Goal: Find specific fact: Find specific fact

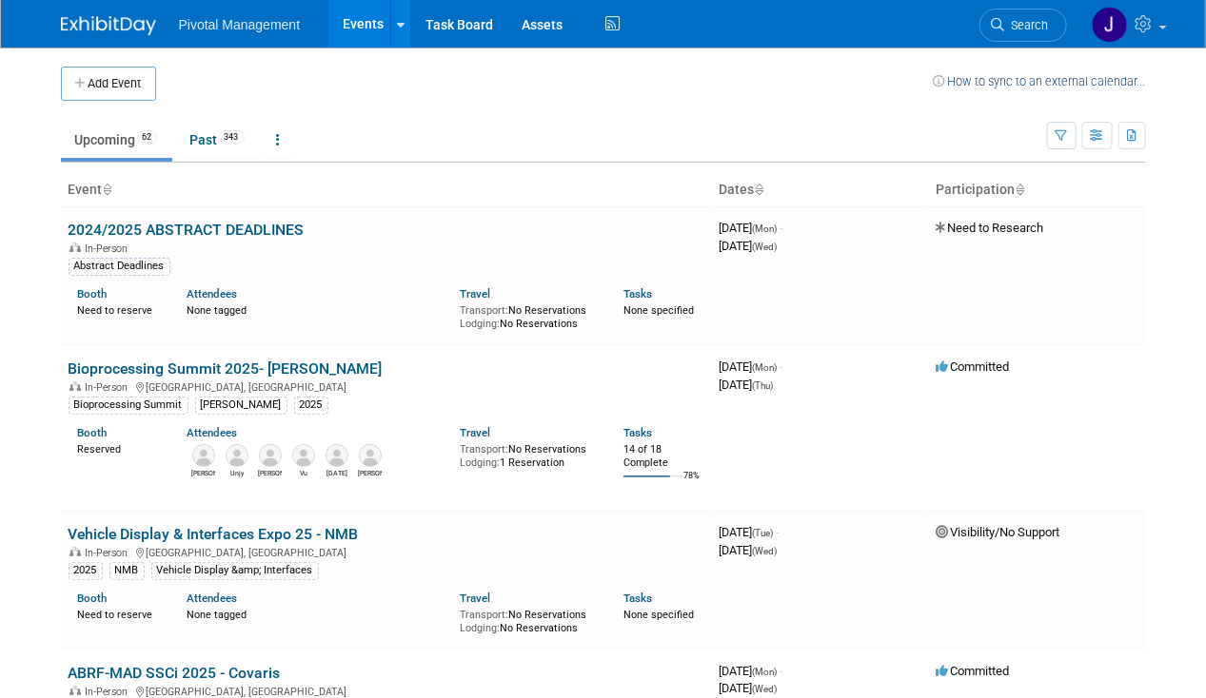
click at [1035, 22] on span "Search" at bounding box center [1027, 25] width 44 height 14
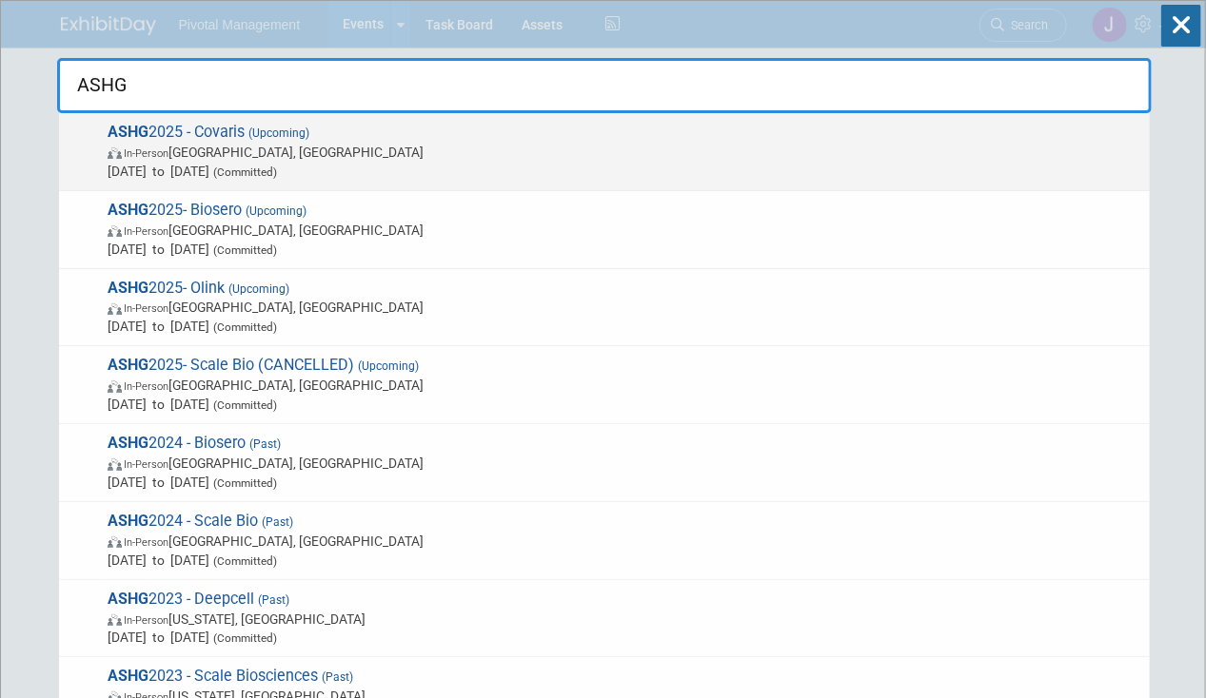
type input "ASHG"
click at [261, 145] on span "In-Person [GEOGRAPHIC_DATA], [GEOGRAPHIC_DATA]" at bounding box center [624, 152] width 1032 height 19
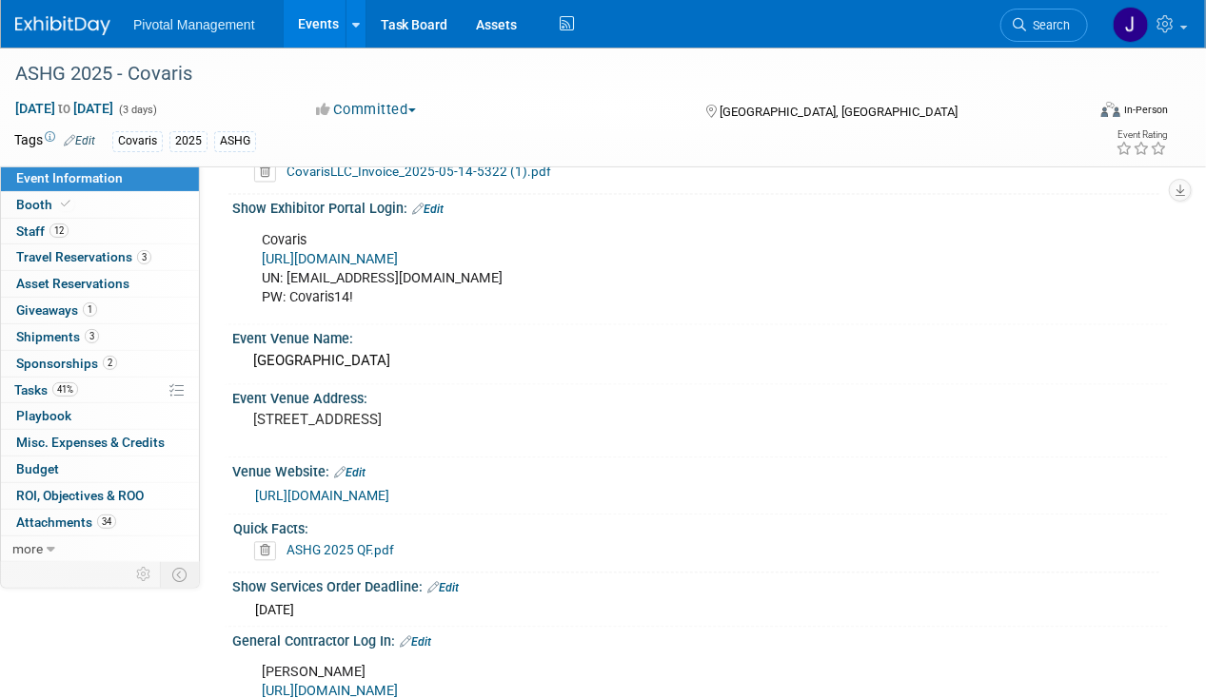
scroll to position [1338, 0]
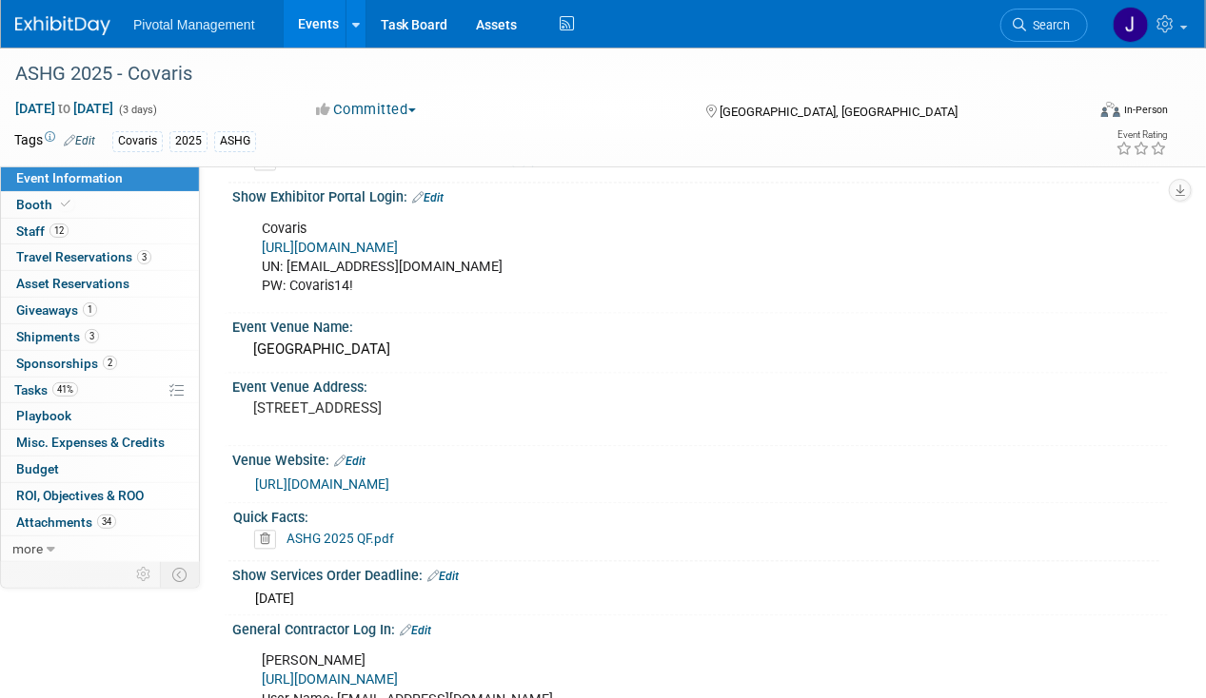
click at [398, 241] on link "https://ASHG25.exh.mapyourshow.com/" at bounding box center [330, 249] width 136 height 16
click at [147, 232] on link "12 Staff 12" at bounding box center [100, 232] width 198 height 26
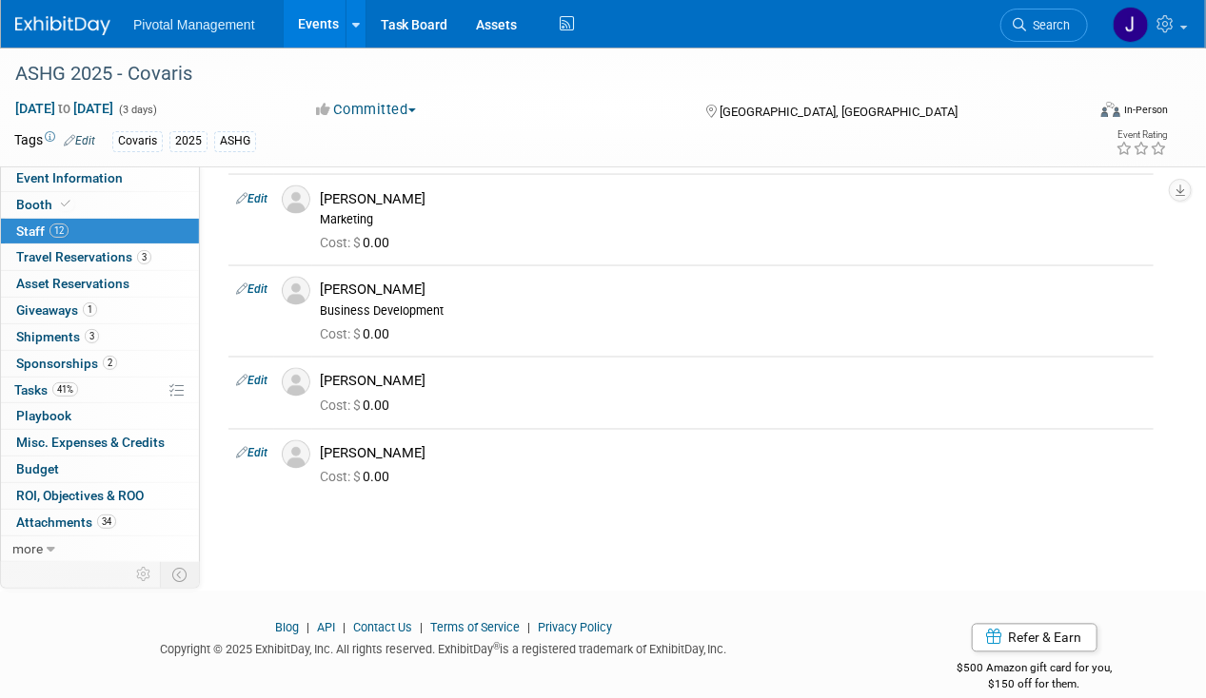
scroll to position [1119, 0]
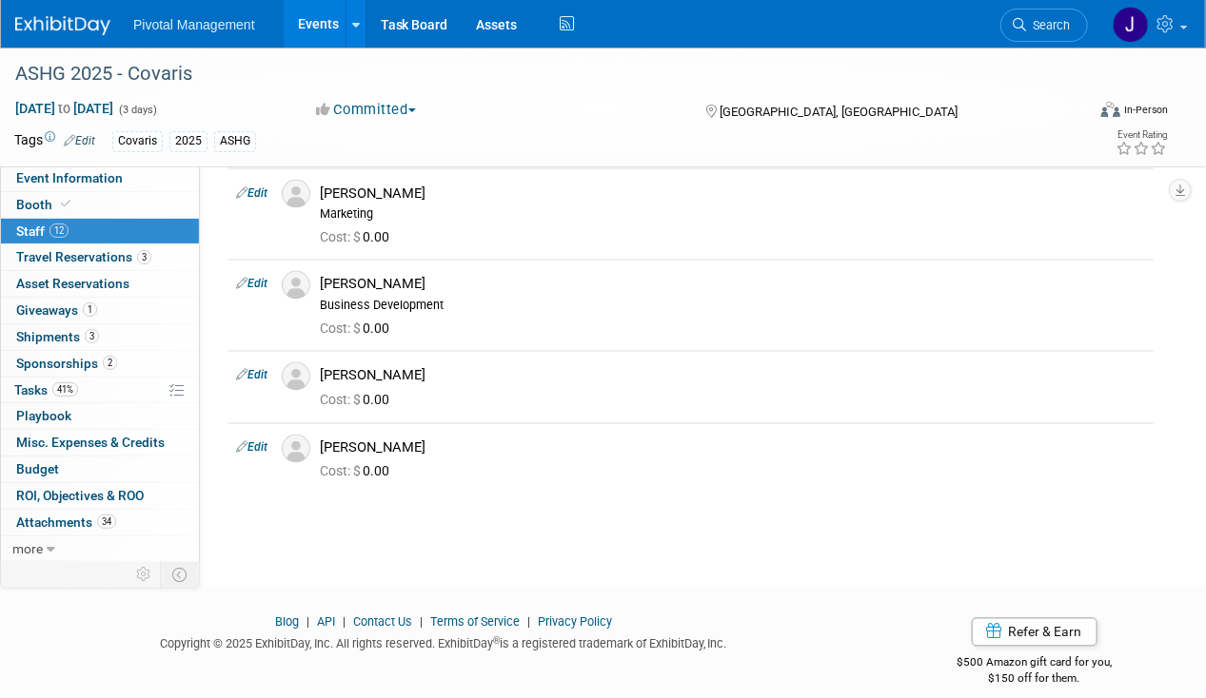
drag, startPoint x: 120, startPoint y: 171, endPoint x: 481, endPoint y: 269, distance: 374.6
click at [120, 171] on link "Event Information" at bounding box center [100, 179] width 198 height 26
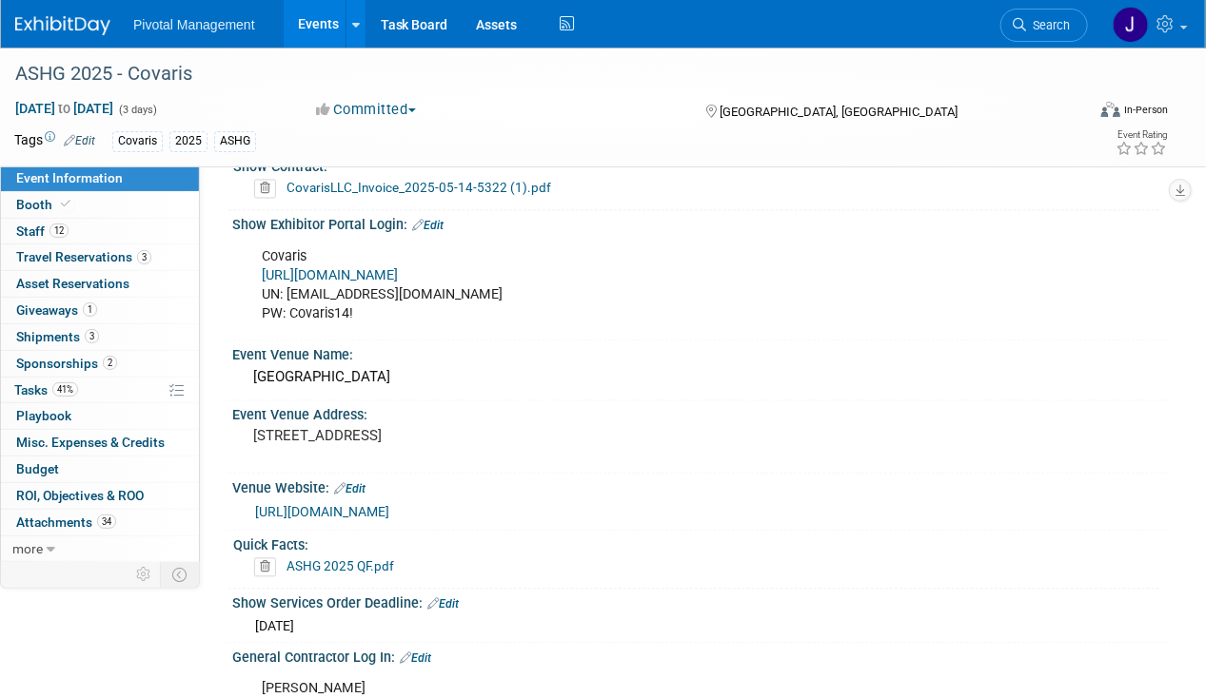
scroll to position [1293, 0]
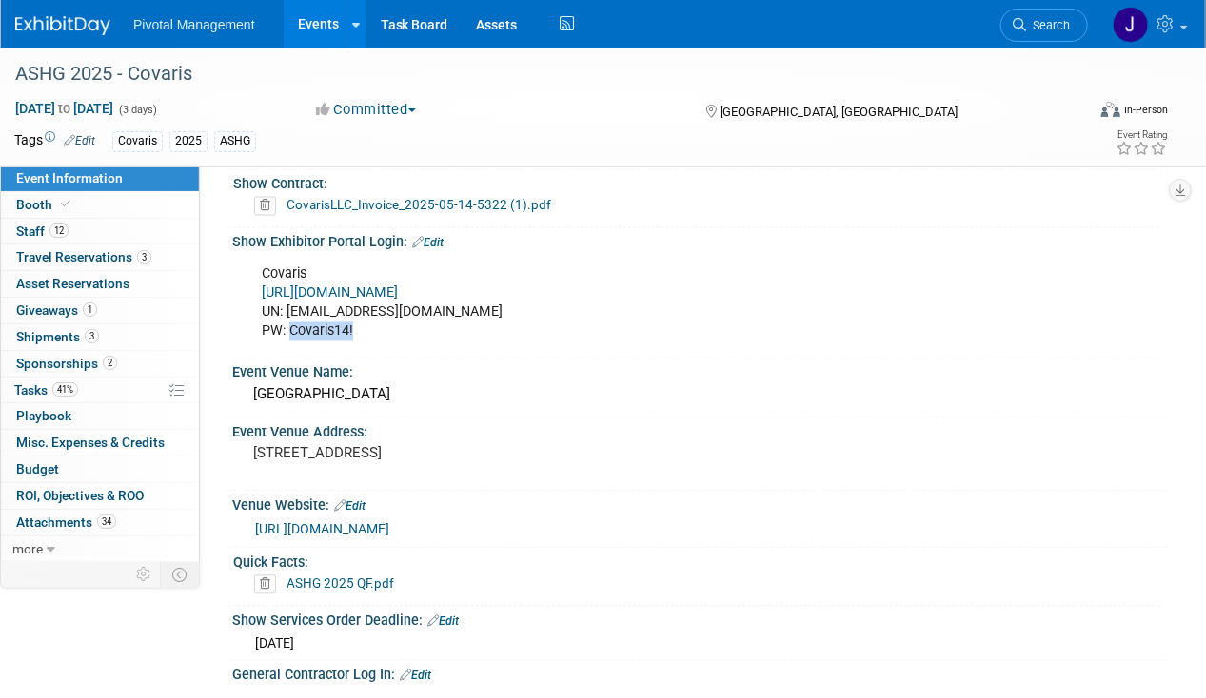
drag, startPoint x: 355, startPoint y: 317, endPoint x: 289, endPoint y: 323, distance: 65.9
click at [289, 323] on div "Covaris https://ASHG25.exh.mapyourshow.com/ UN: jgatton@pivotalmgt.com PW: Cova…" at bounding box center [615, 303] width 735 height 95
copy div "Covaris14!"
